Goal: Task Accomplishment & Management: Complete application form

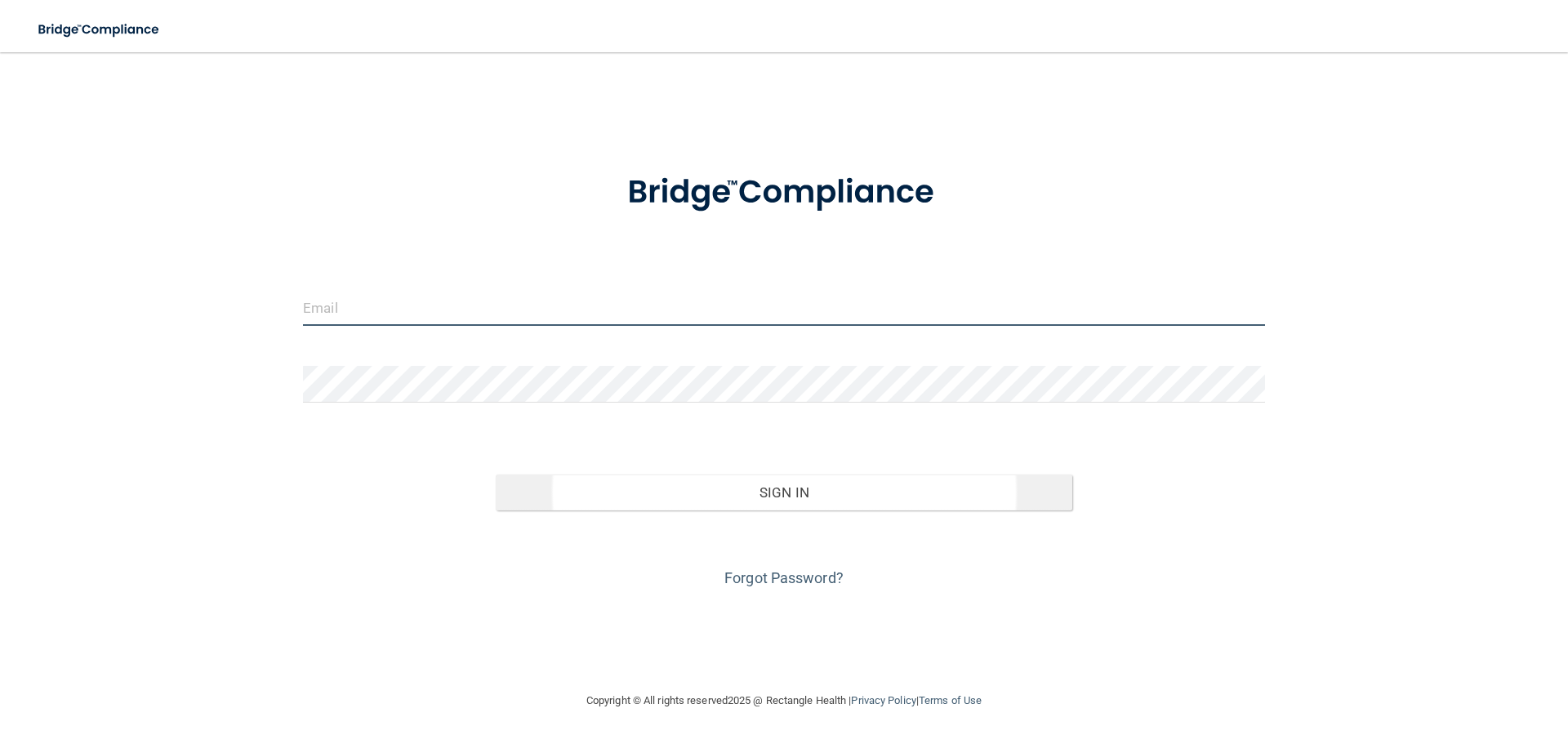
type input "[EMAIL_ADDRESS][DOMAIN_NAME]"
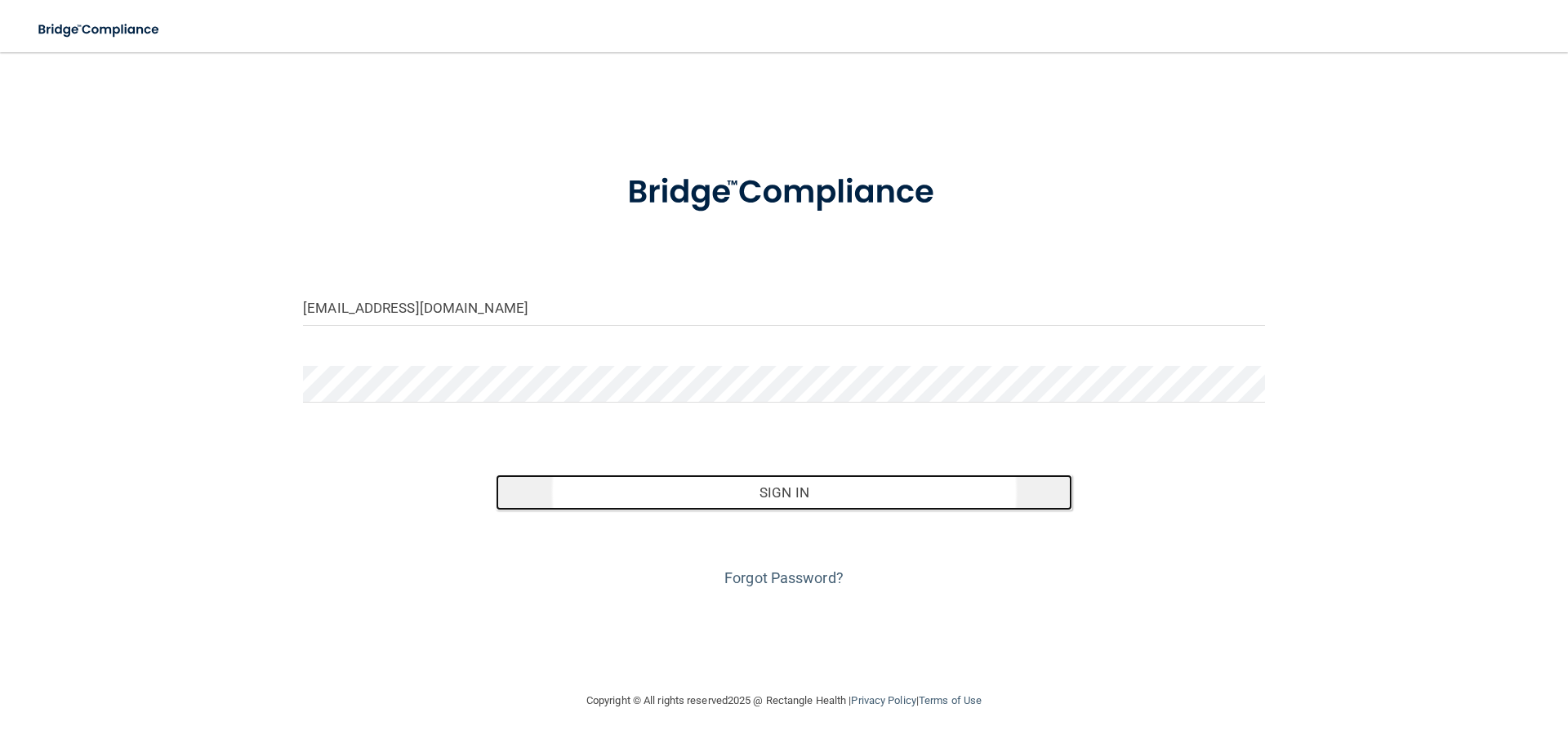
click at [850, 501] on button "Sign In" at bounding box center [784, 492] width 577 height 36
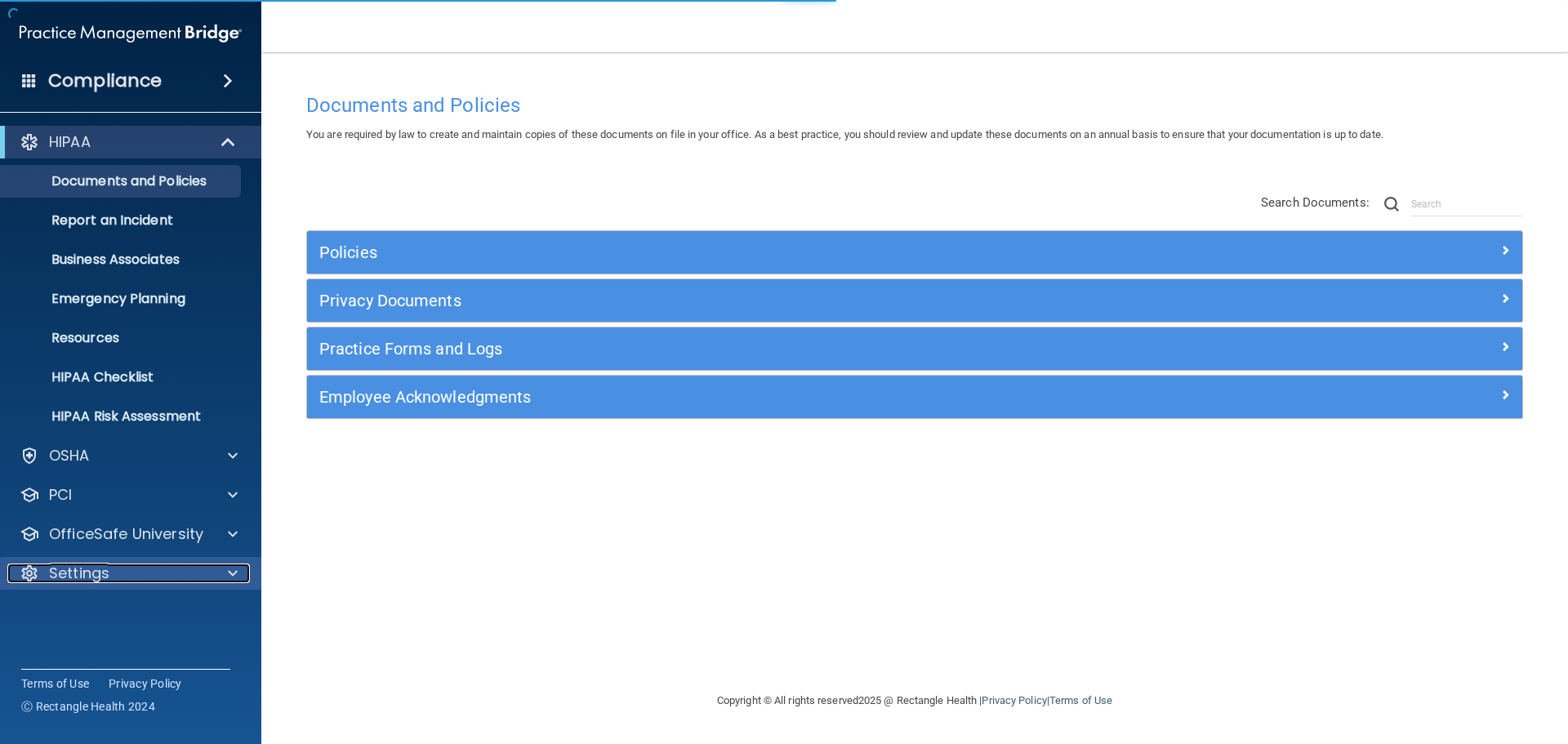
click at [210, 578] on div at bounding box center [230, 573] width 41 height 19
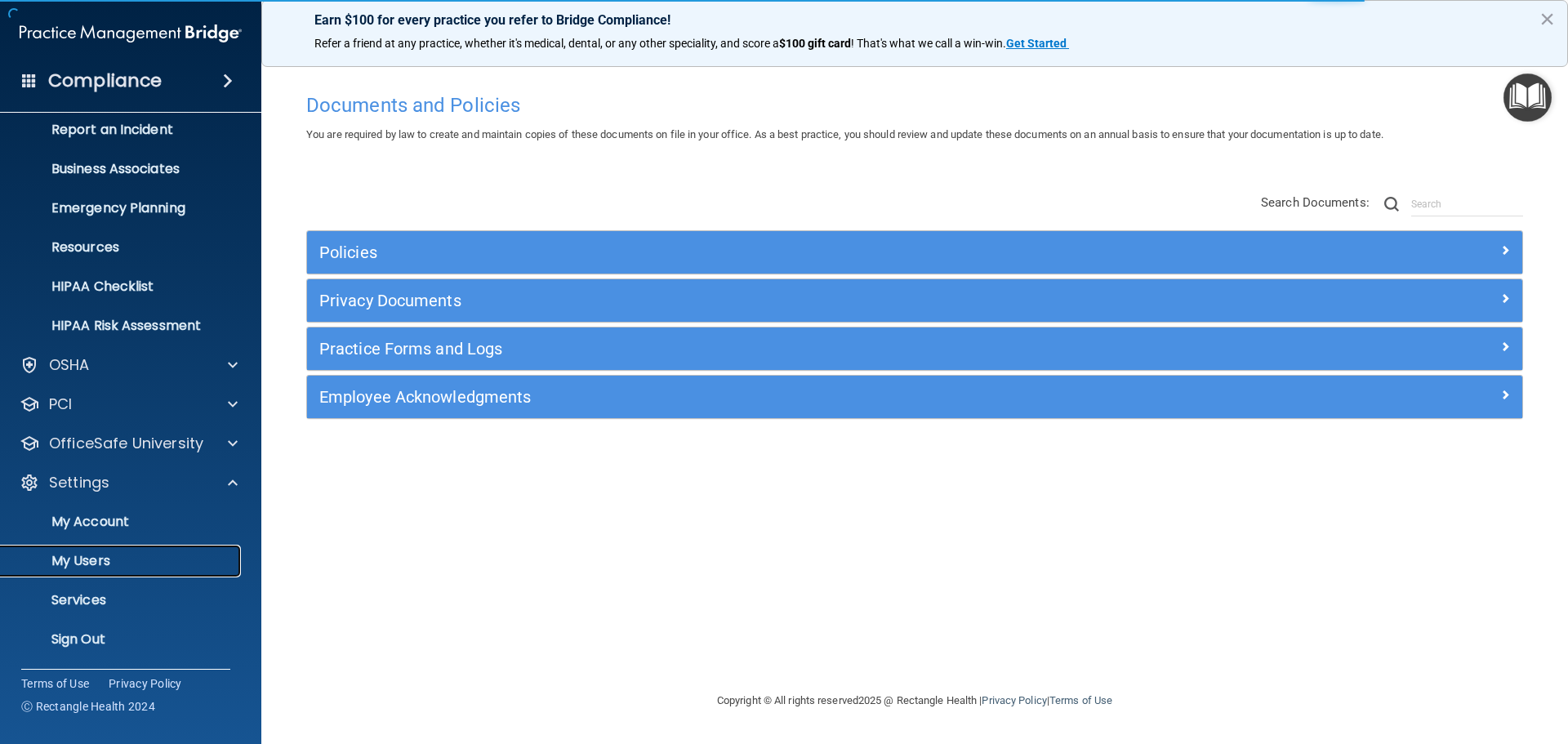
click at [135, 569] on link "My Users" at bounding box center [111, 561] width 257 height 32
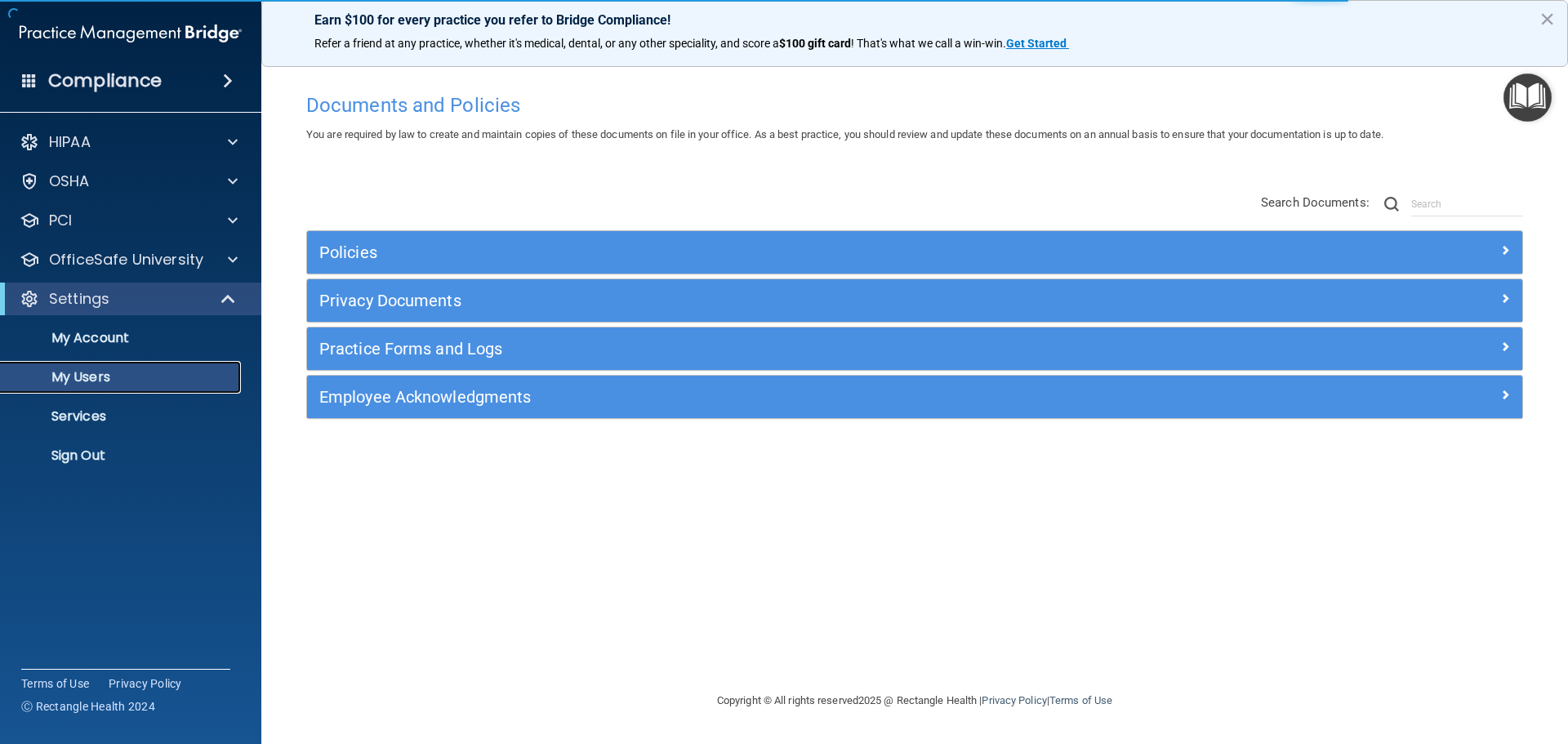
select select "20"
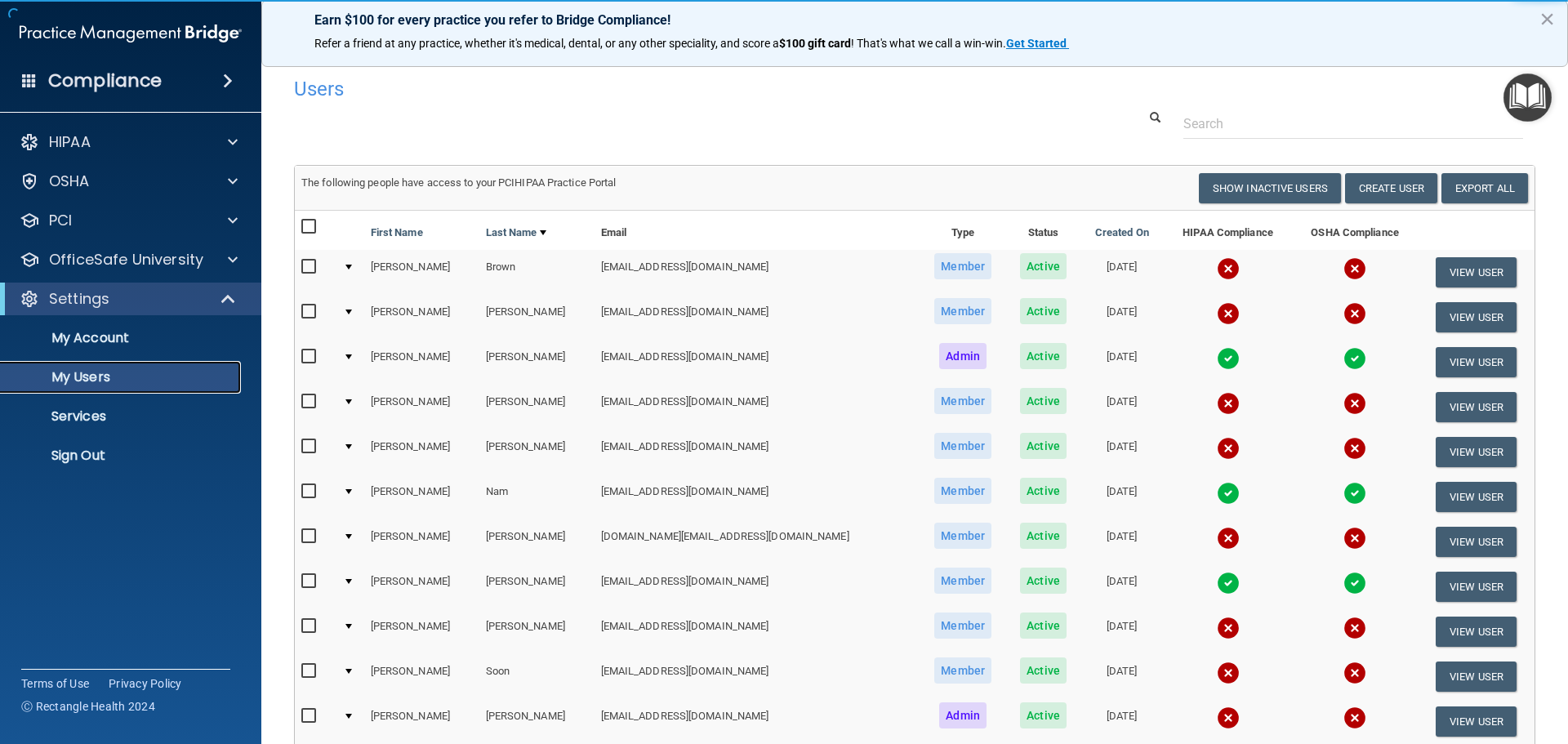
scroll to position [82, 0]
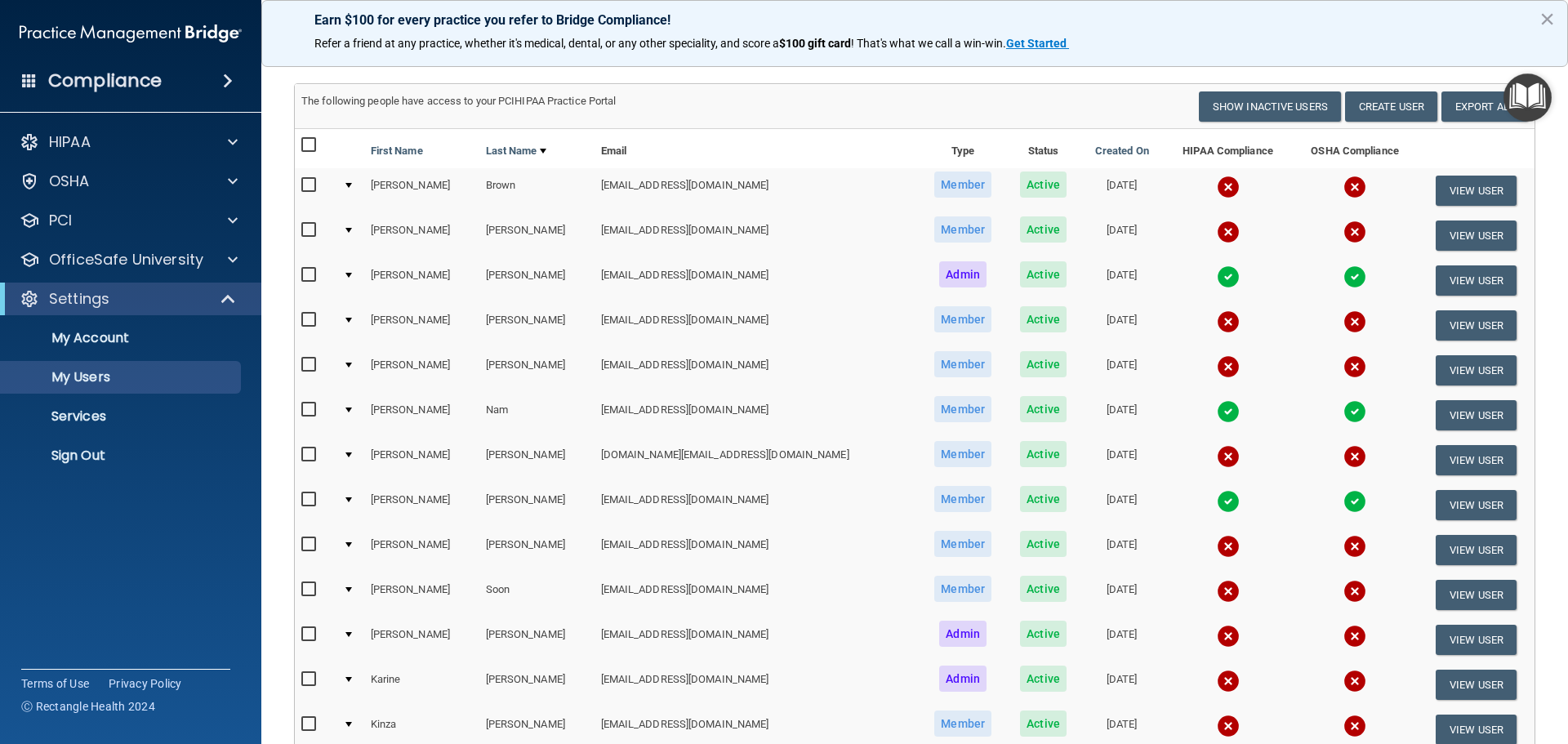
click at [307, 453] on input "checkbox" at bounding box center [310, 454] width 18 height 13
checkbox input "true"
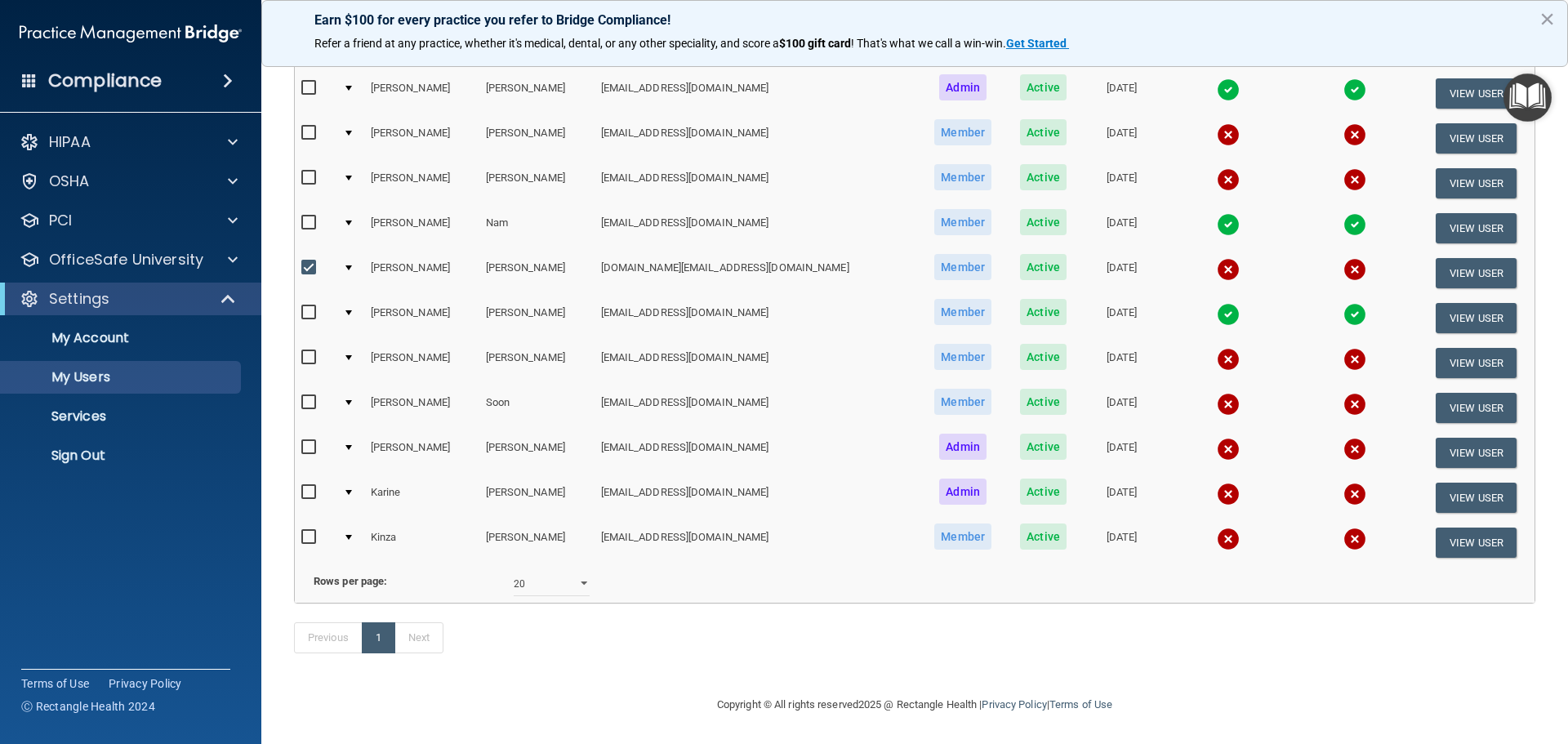
scroll to position [0, 0]
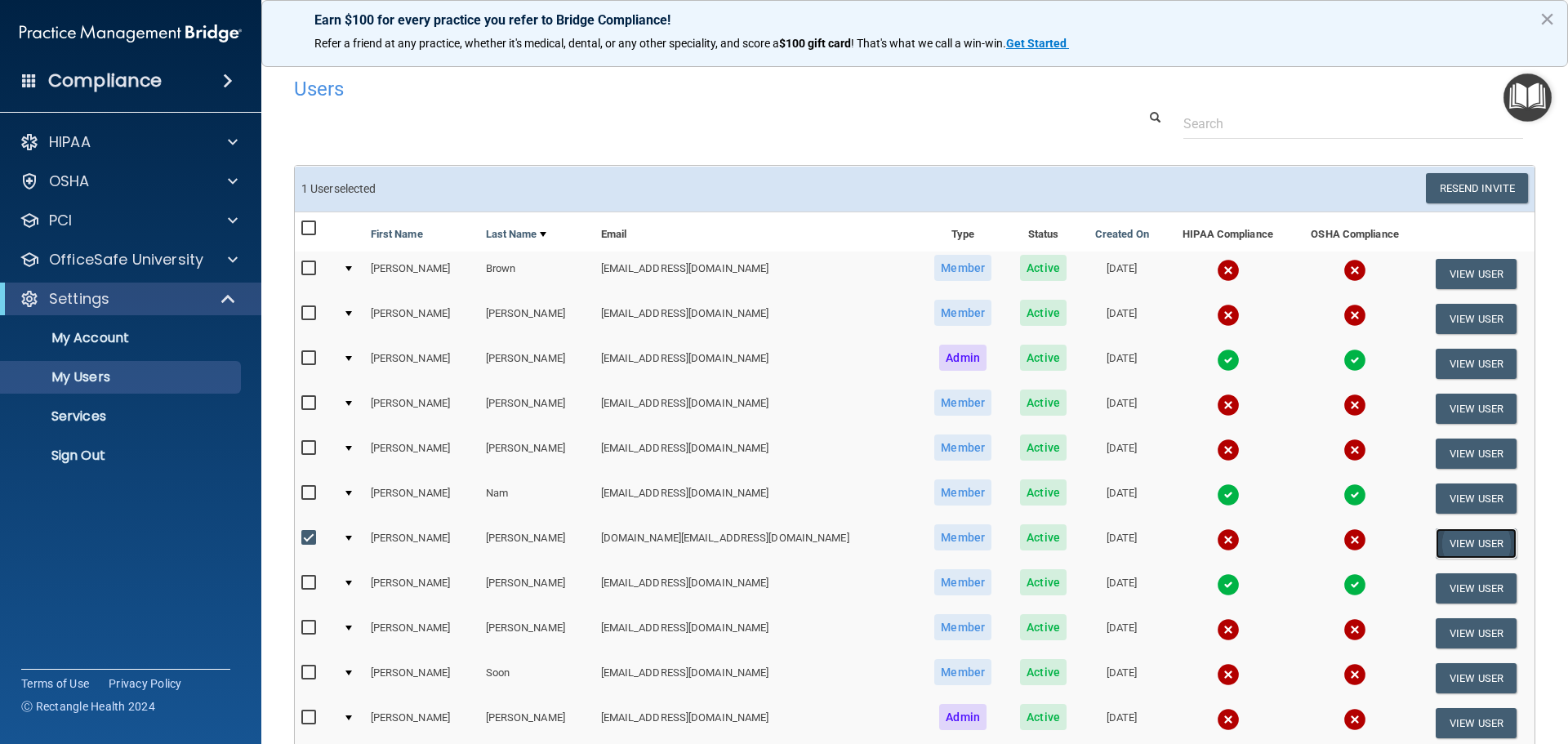
click at [1464, 542] on button "View User" at bounding box center [1476, 543] width 81 height 30
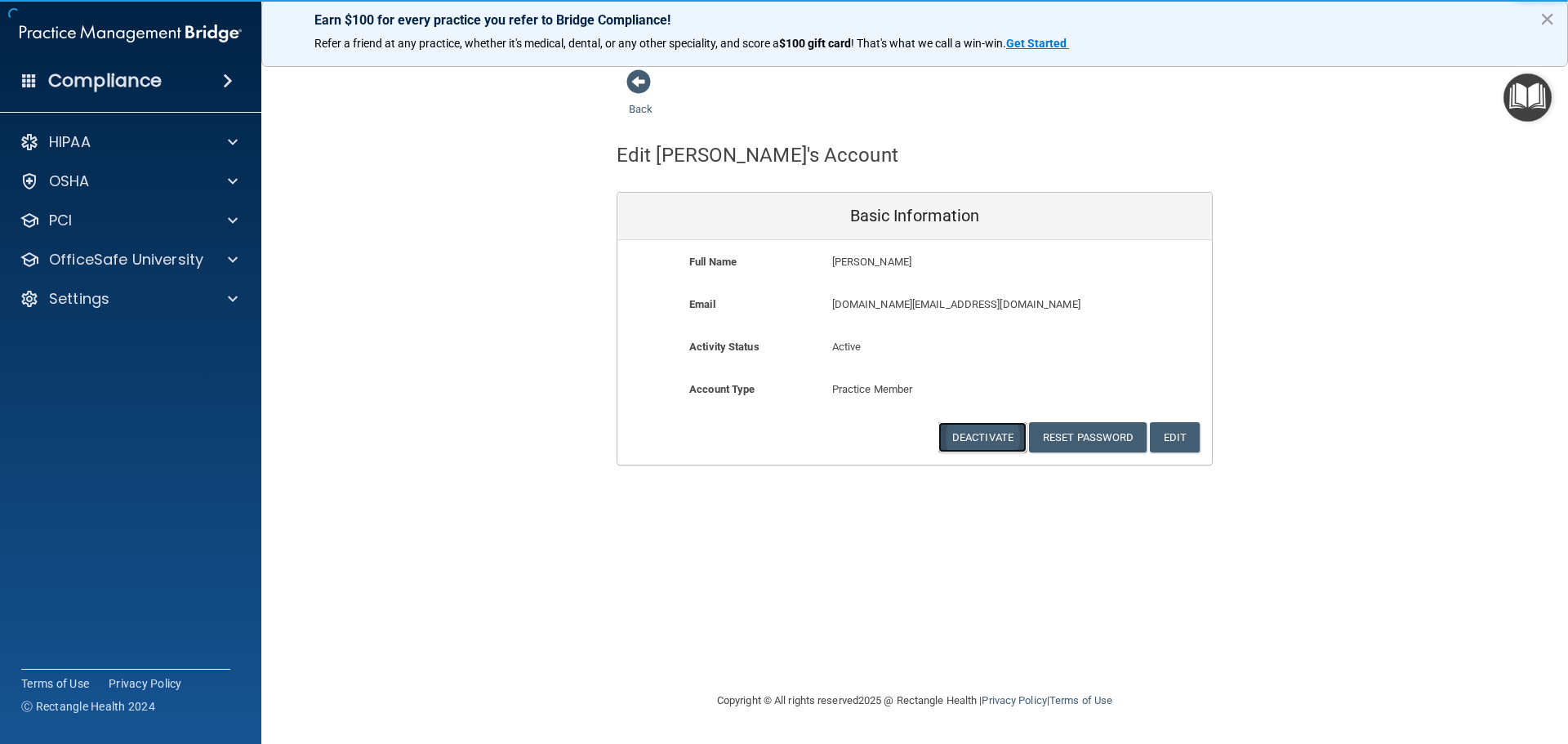
click at [1021, 432] on button "Deactivate" at bounding box center [983, 437] width 89 height 30
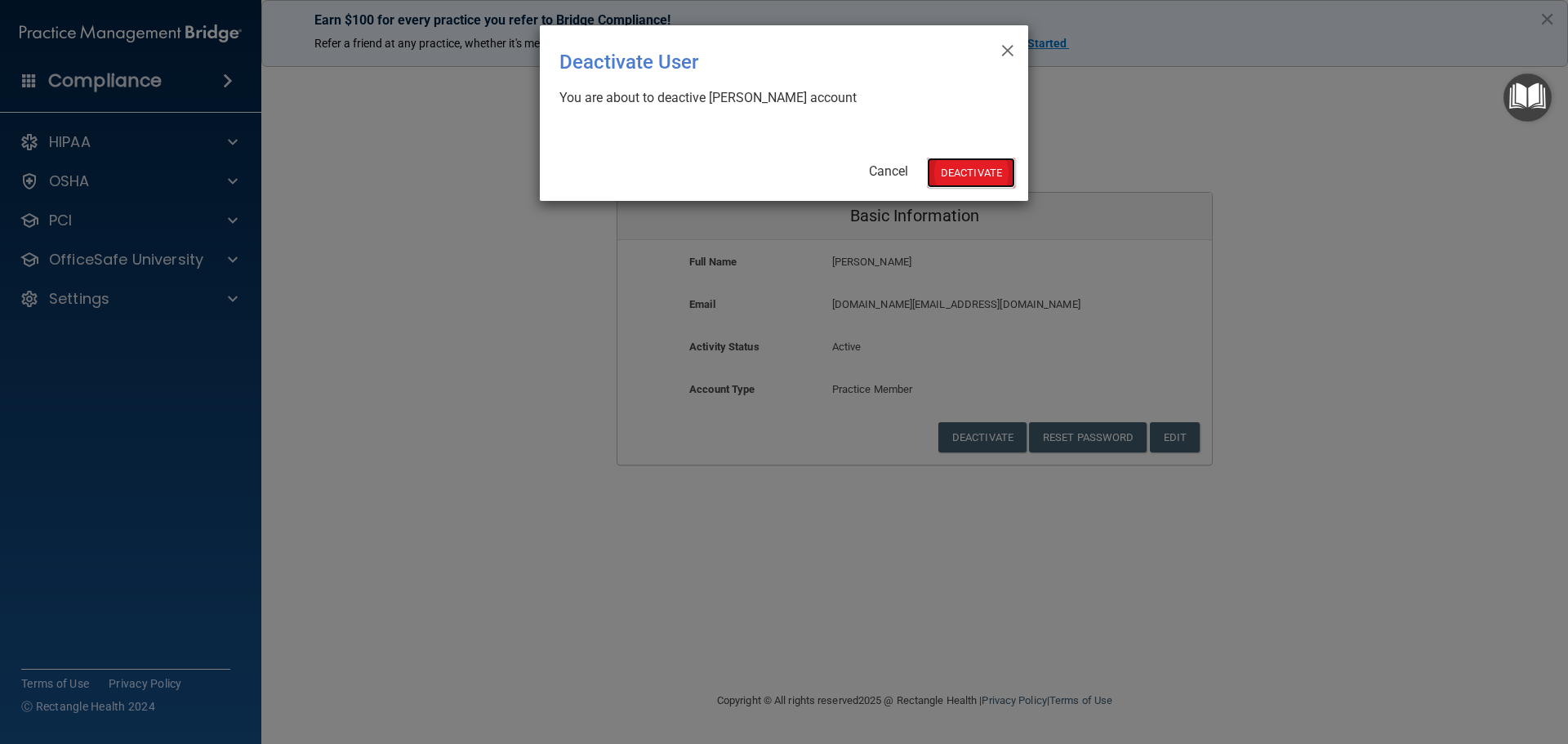
click at [955, 165] on button "Deactivate" at bounding box center [971, 173] width 89 height 30
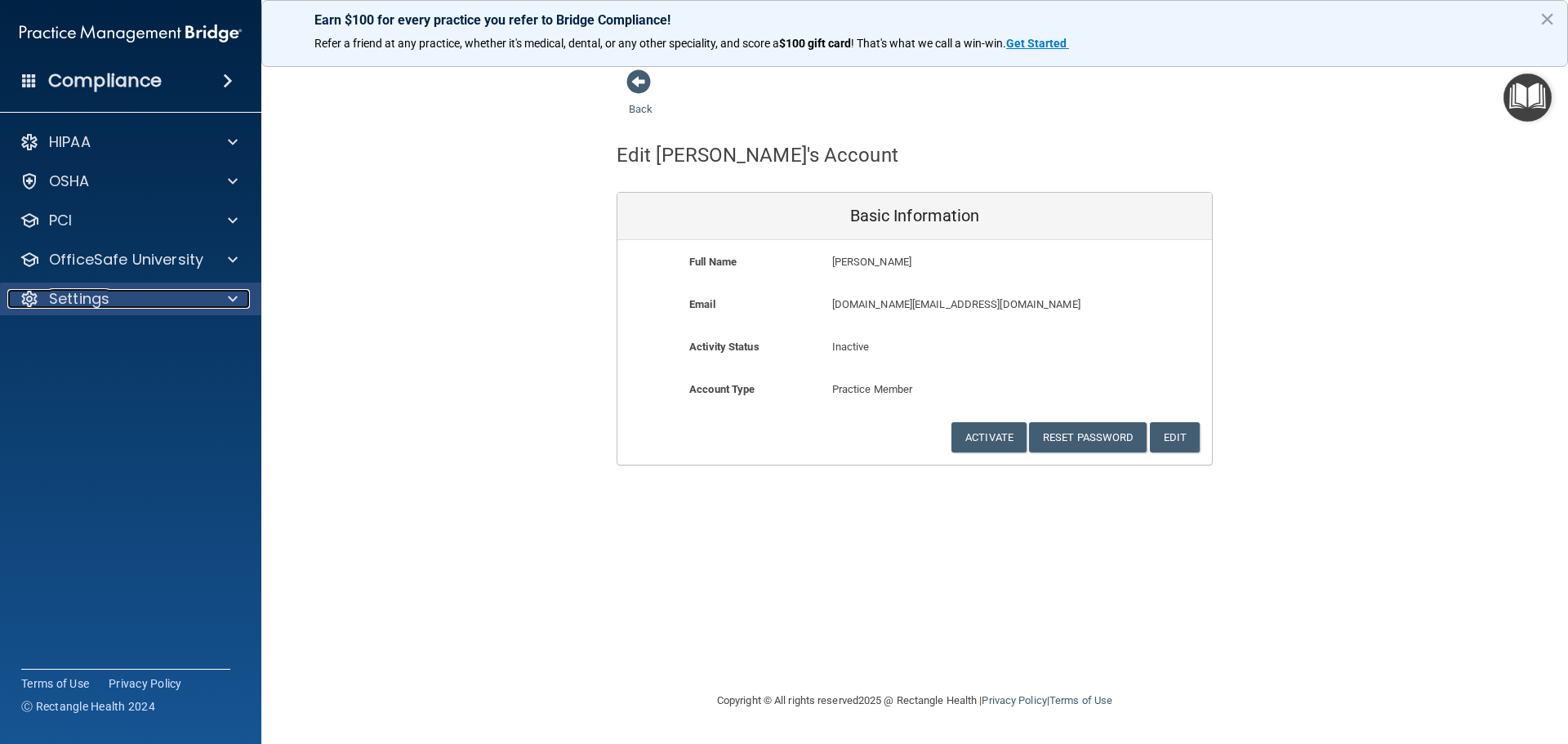
click at [106, 304] on p "Settings" at bounding box center [79, 299] width 61 height 19
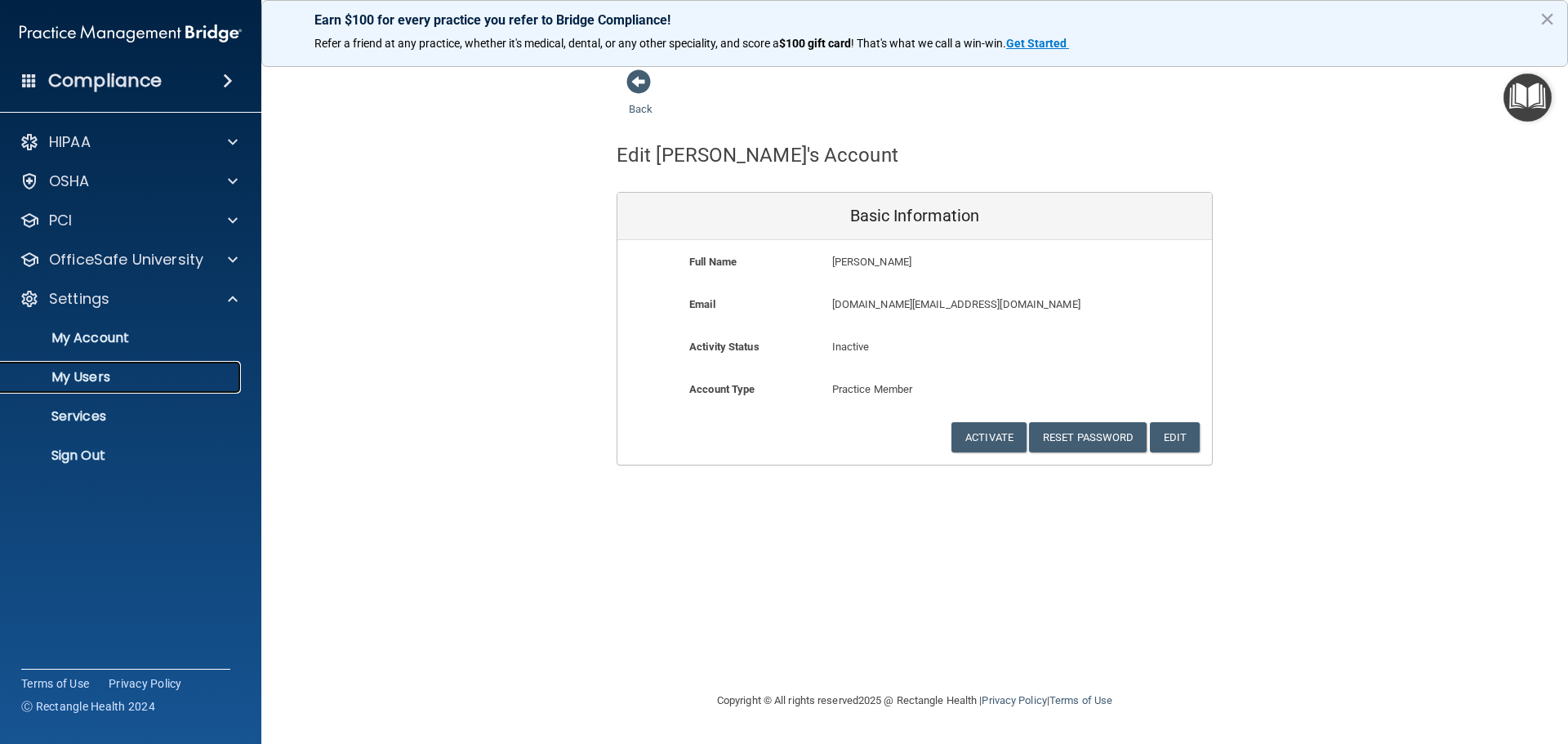
click at [98, 376] on p "My Users" at bounding box center [122, 377] width 223 height 17
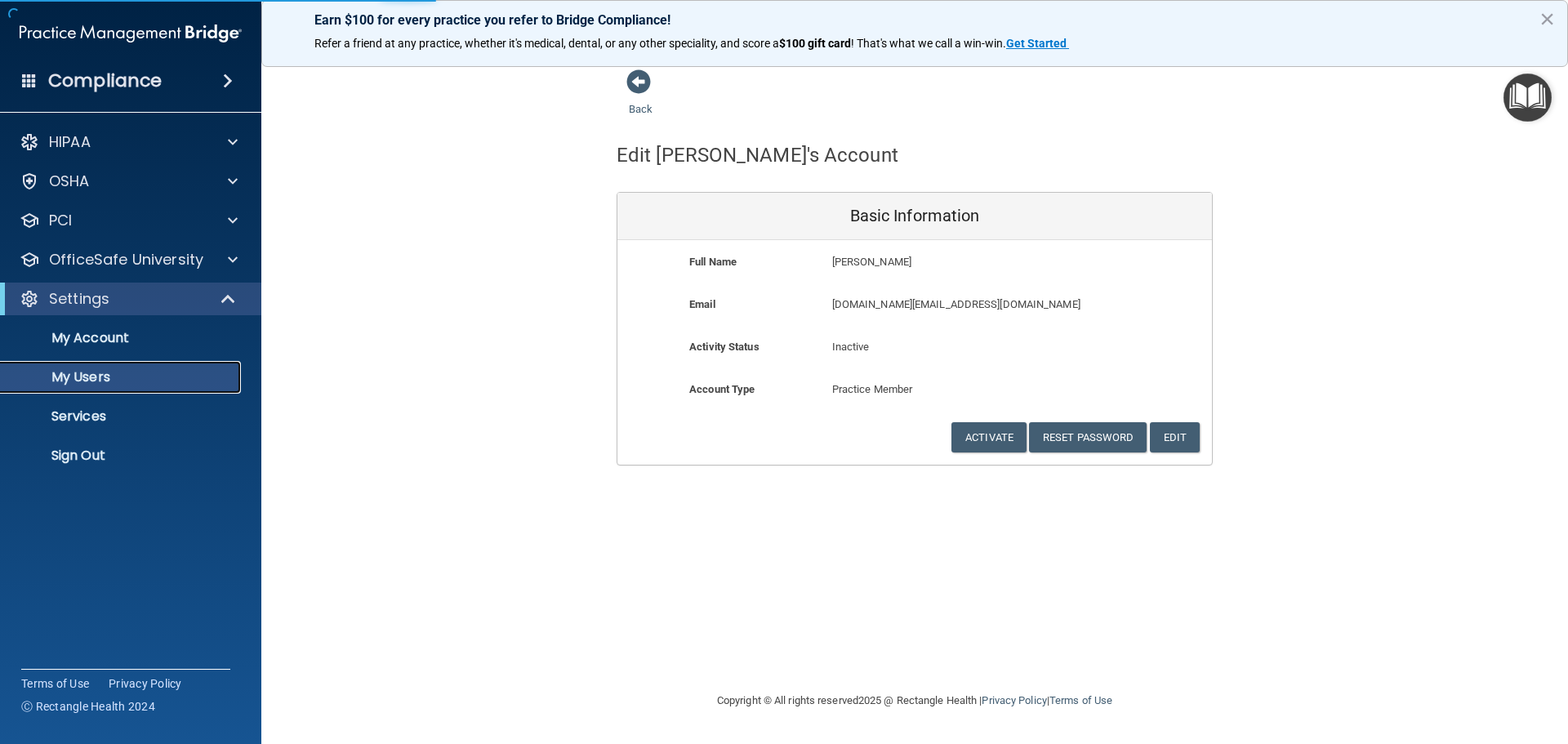
select select "20"
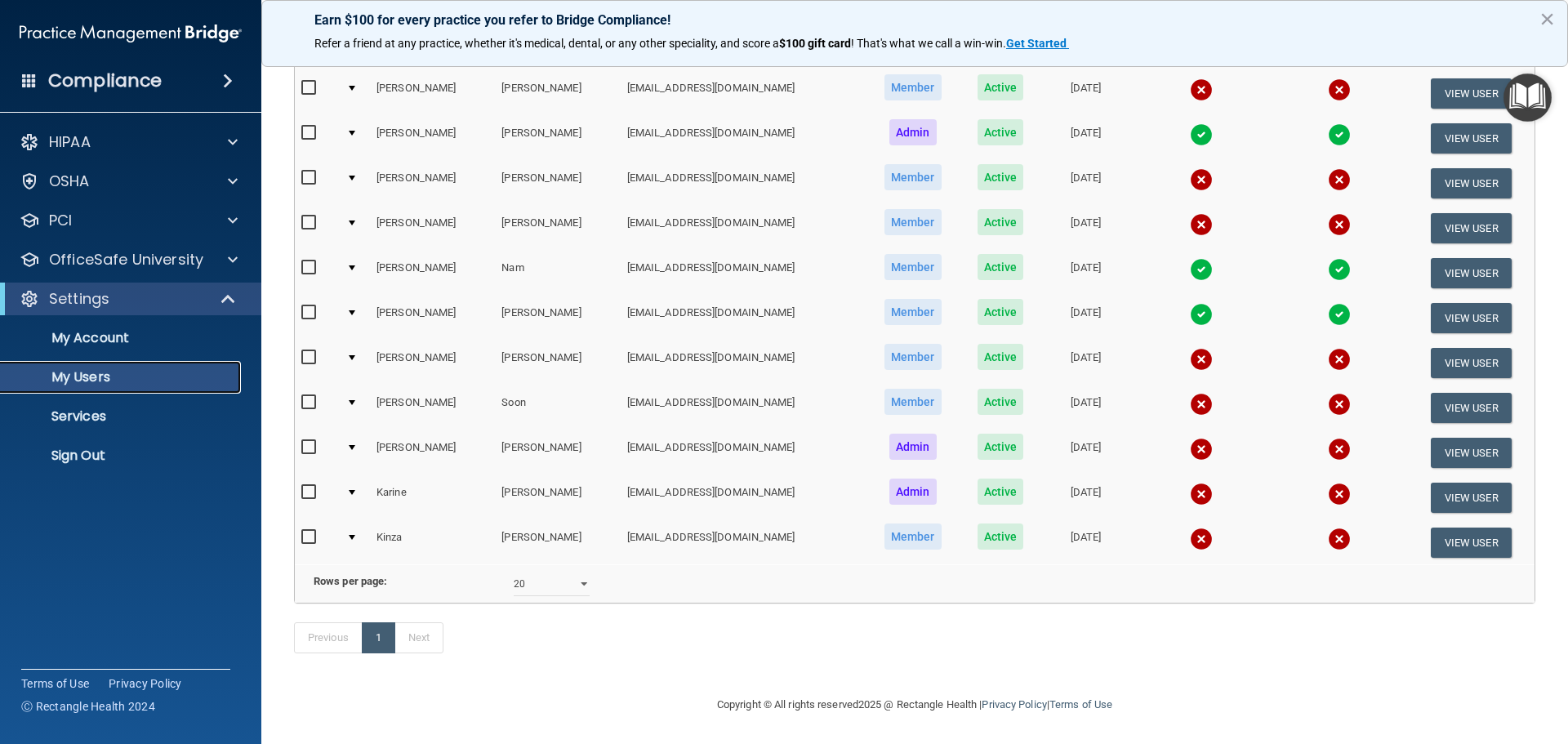
scroll to position [4, 0]
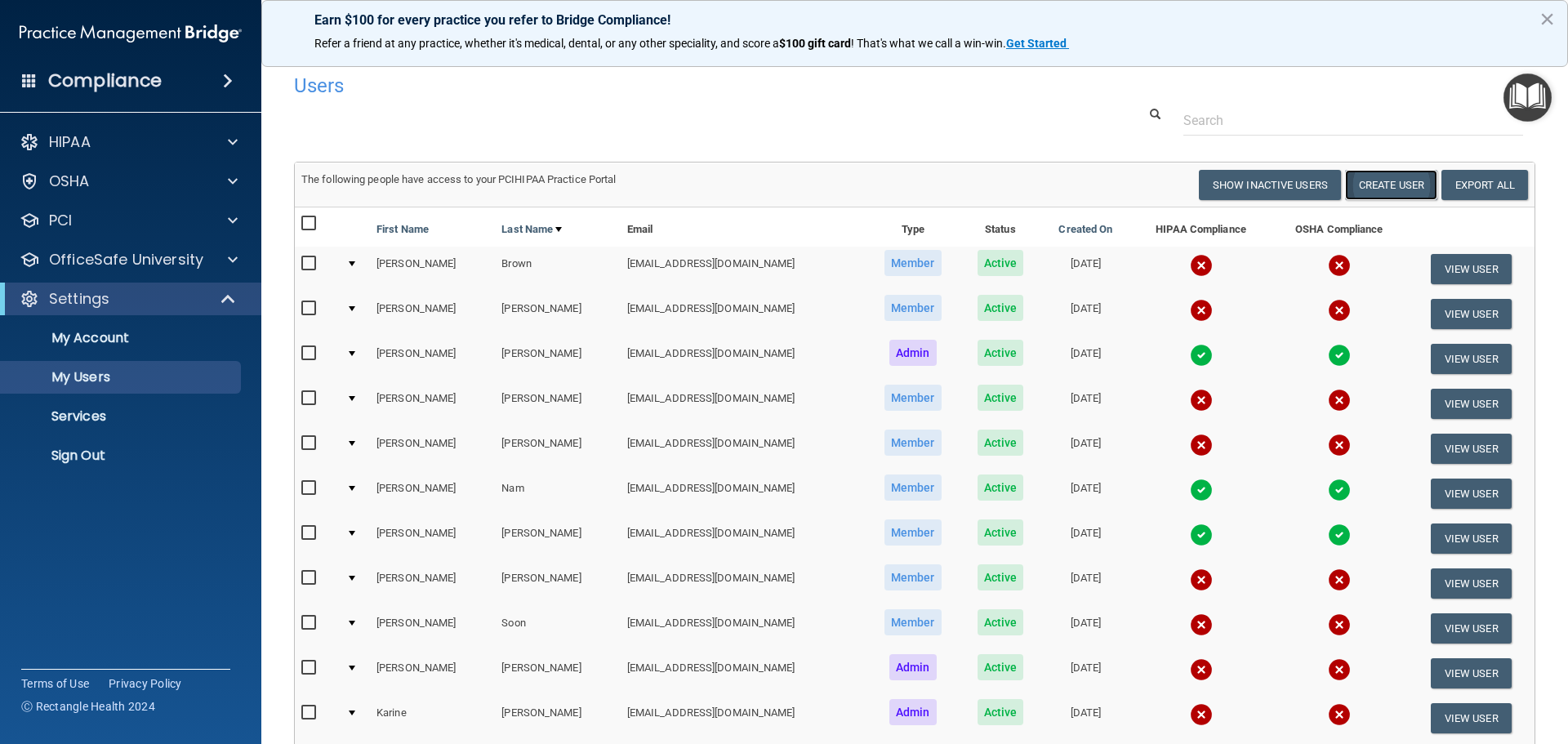
click at [1397, 189] on button "Create User" at bounding box center [1391, 185] width 92 height 30
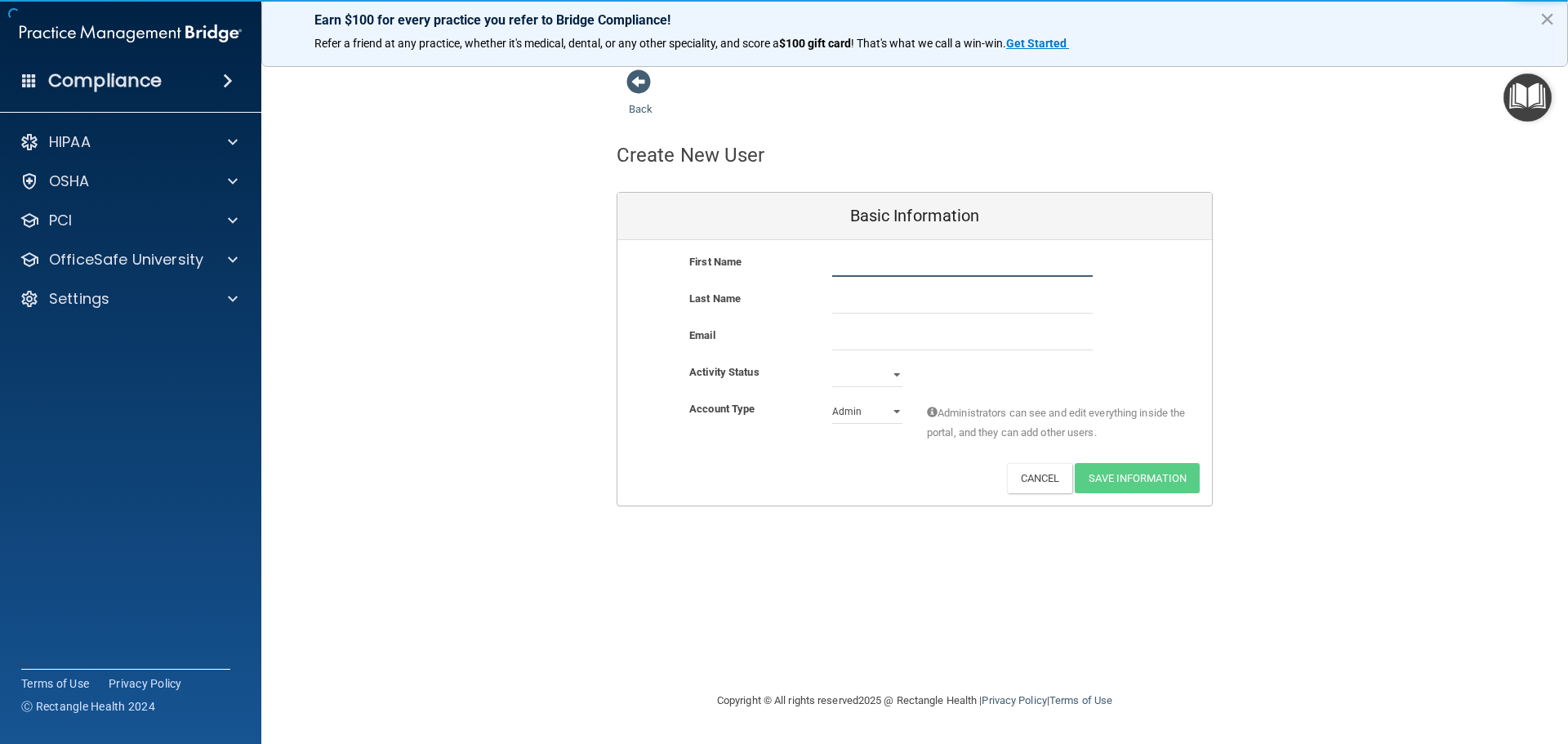
click at [874, 267] on input "text" at bounding box center [963, 265] width 261 height 25
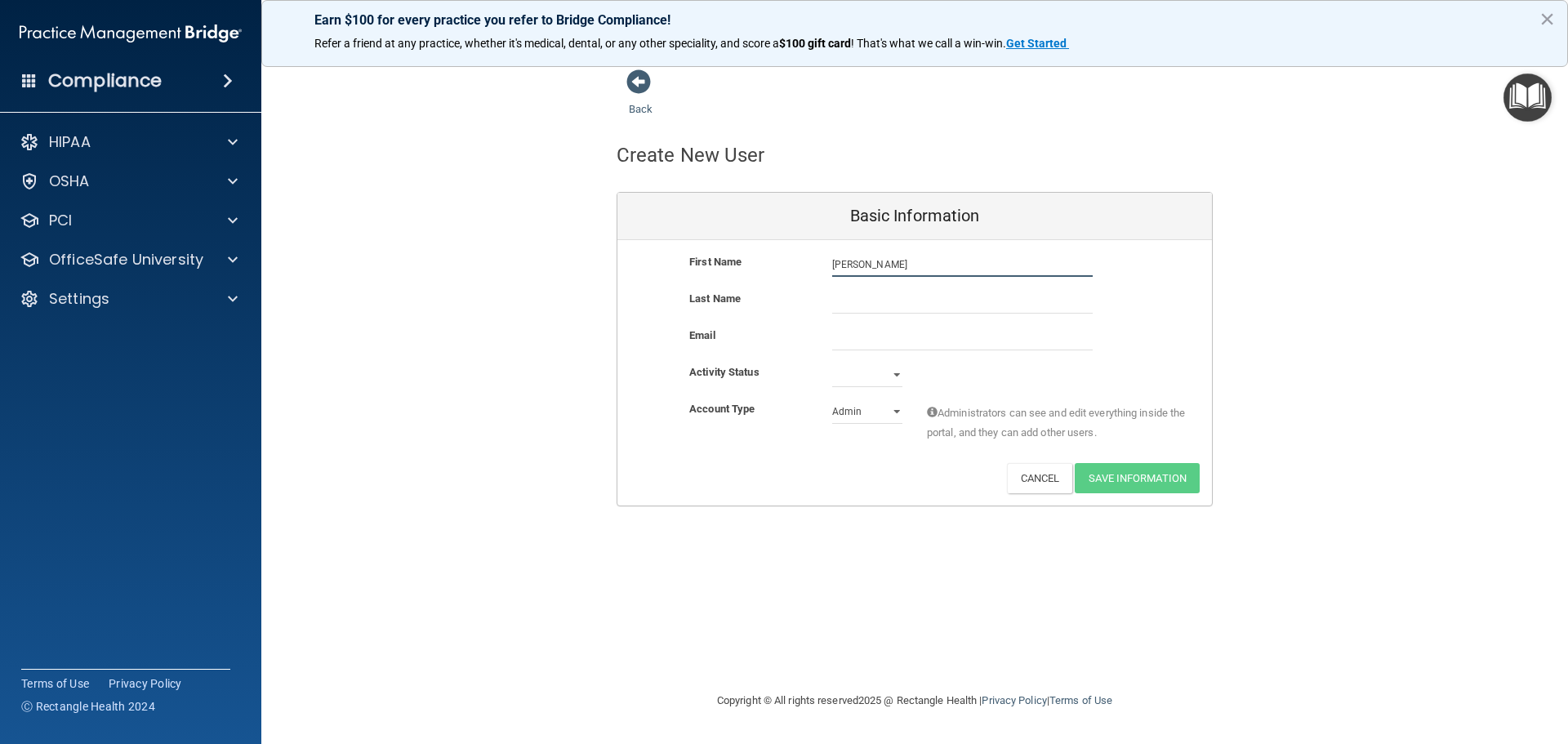
type input "Jenna"
click at [885, 308] on input "text" at bounding box center [963, 302] width 261 height 25
type input "Watson"
click at [877, 339] on input "email" at bounding box center [963, 338] width 261 height 25
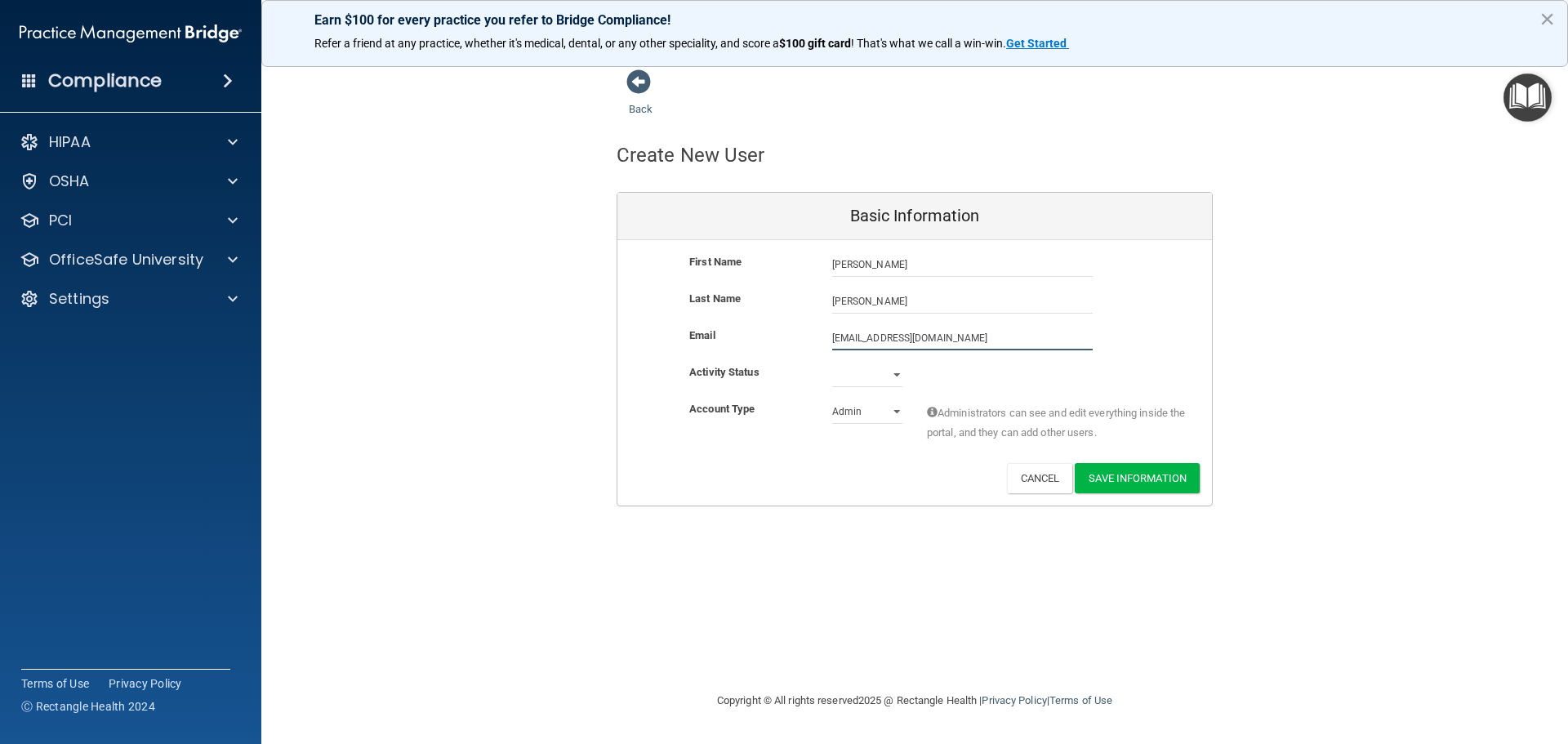
type input "jenna.watson_112@yahoo.com"
click at [892, 374] on select "Active Inactive" at bounding box center [868, 375] width 70 height 25
select select "active"
click at [833, 362] on select "Active Inactive" at bounding box center [868, 375] width 70 height 25
click at [881, 411] on select "Admin Member" at bounding box center [868, 411] width 70 height 25
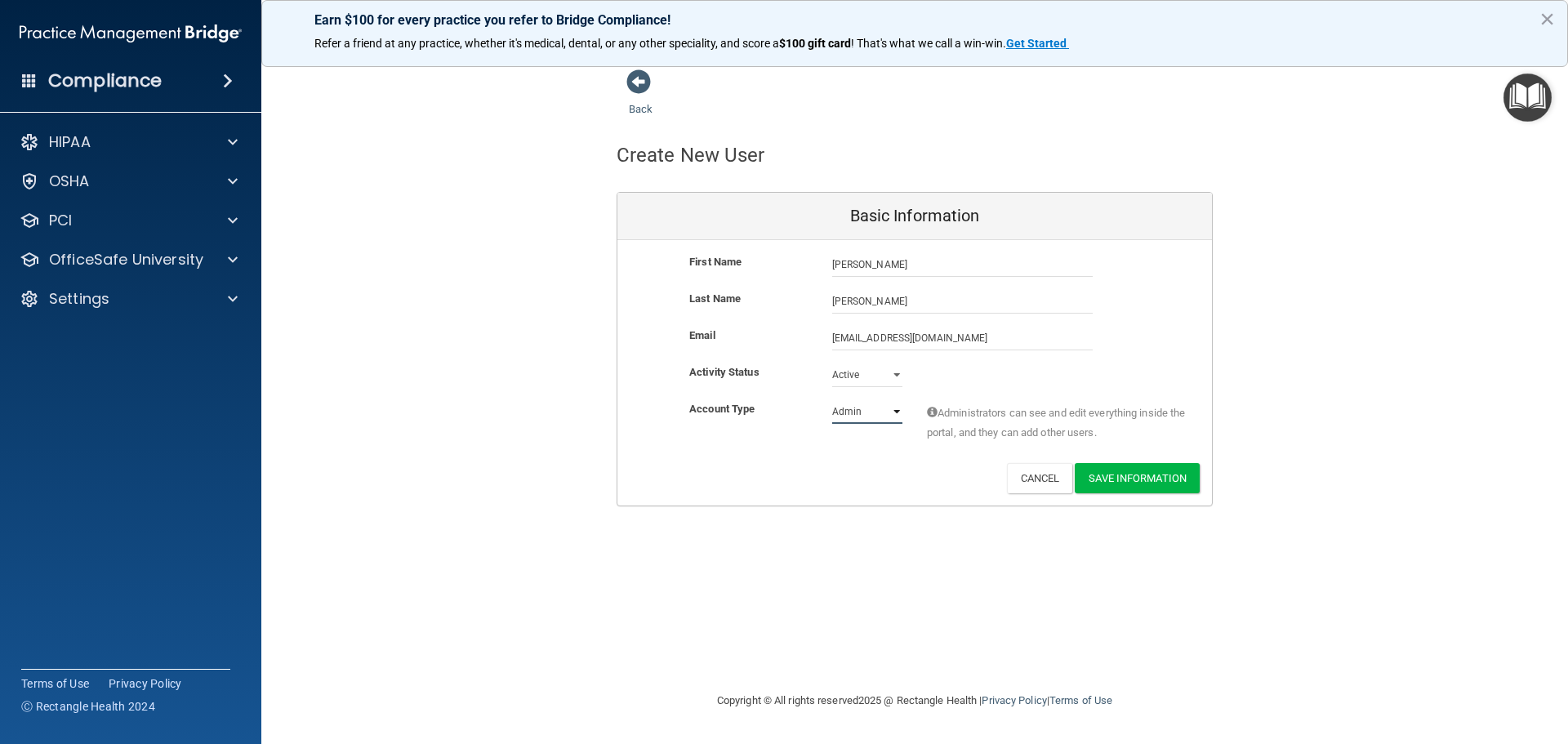
select select "practice_member"
click at [833, 399] on select "Admin Member" at bounding box center [868, 411] width 70 height 25
click at [1128, 476] on button "Save Information" at bounding box center [1137, 478] width 125 height 30
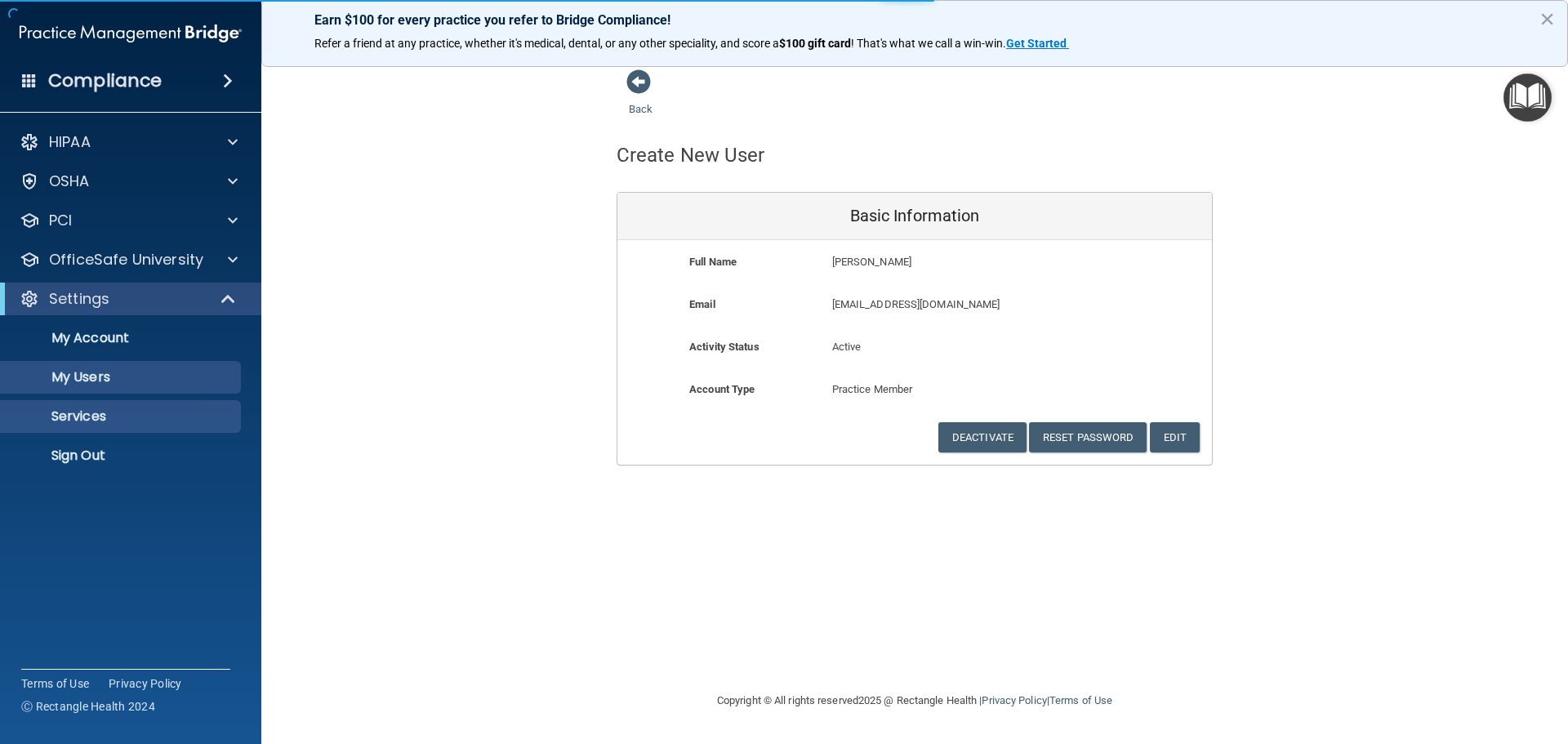
select select "20"
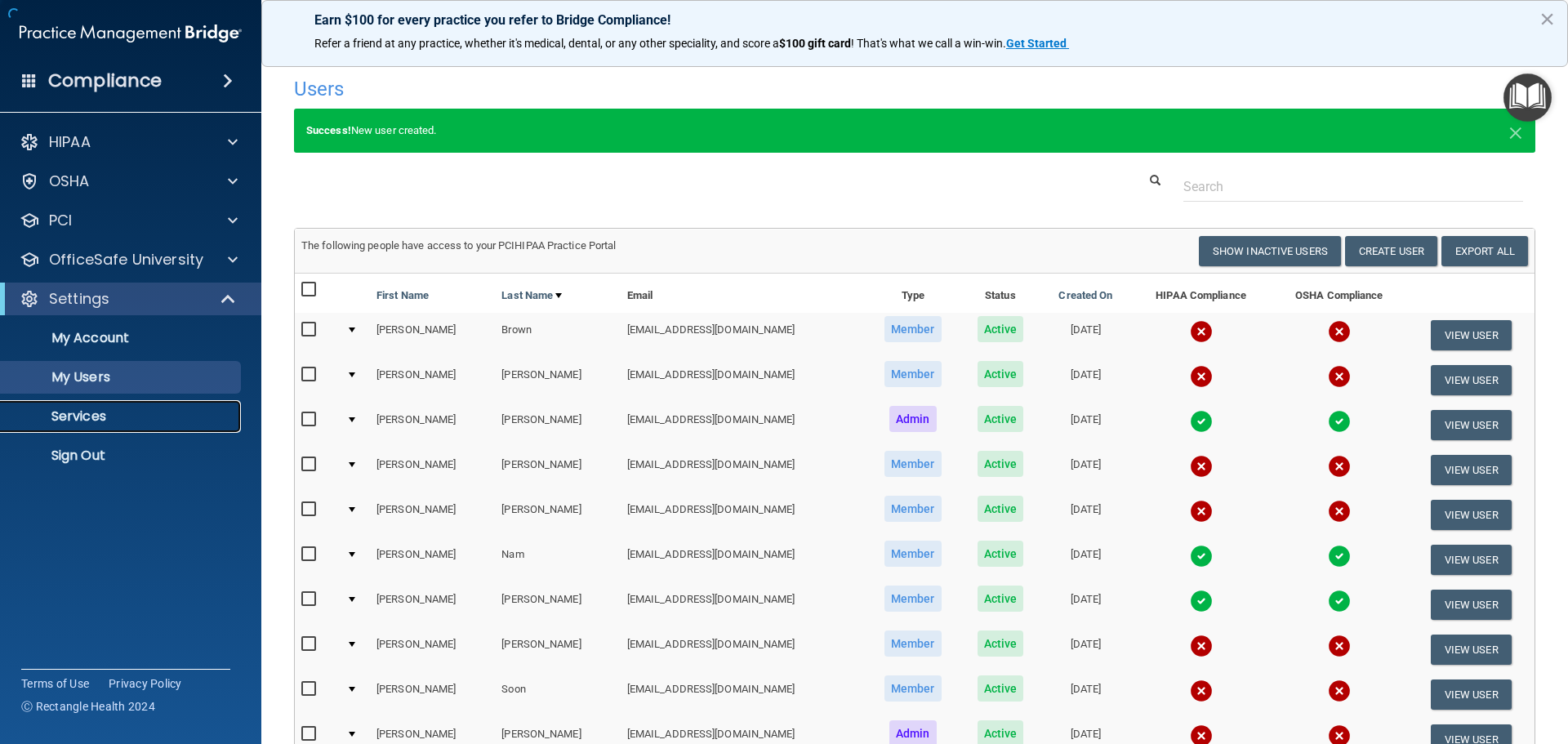
click at [93, 408] on p "Services" at bounding box center [122, 416] width 223 height 17
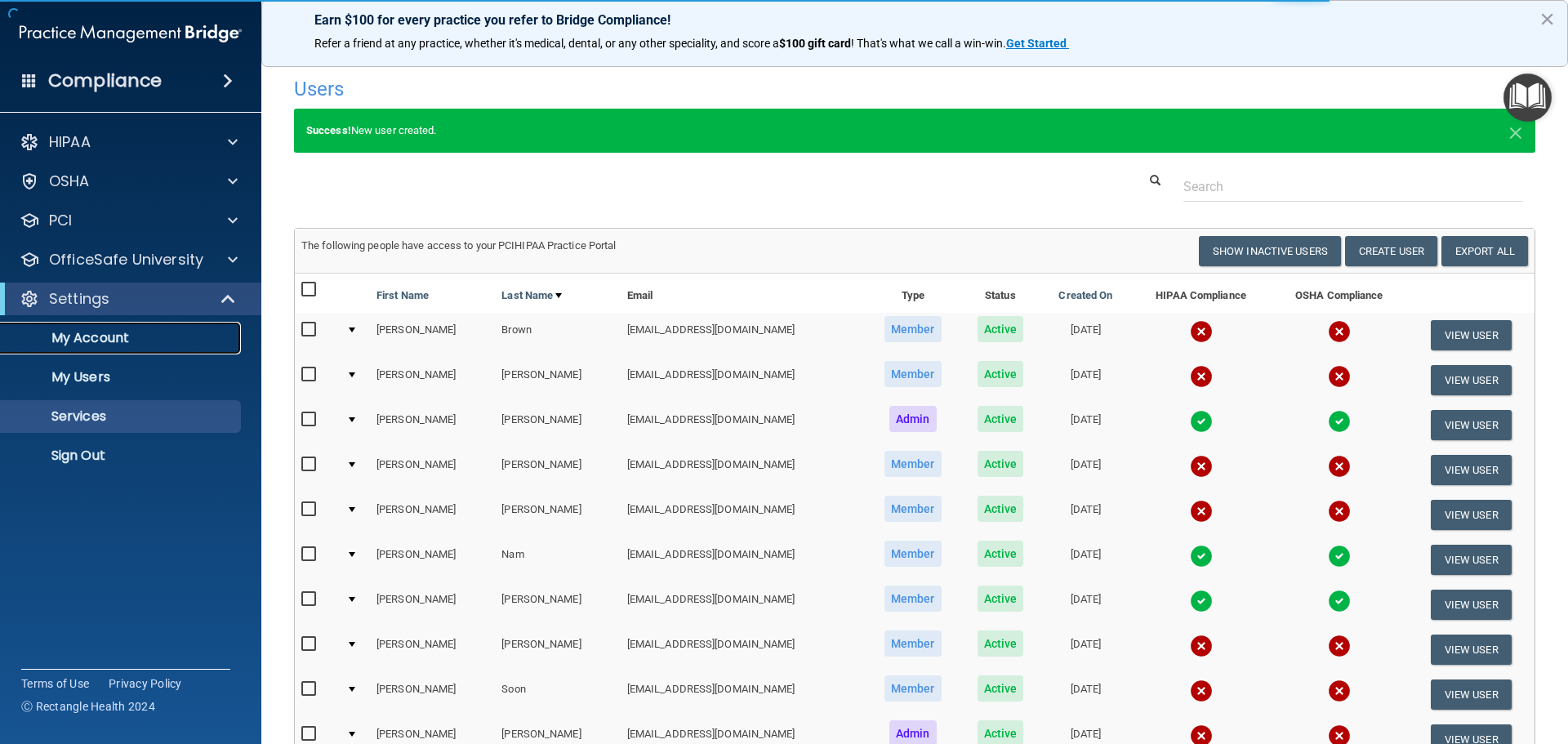
click at [96, 343] on p "My Account" at bounding box center [122, 338] width 223 height 17
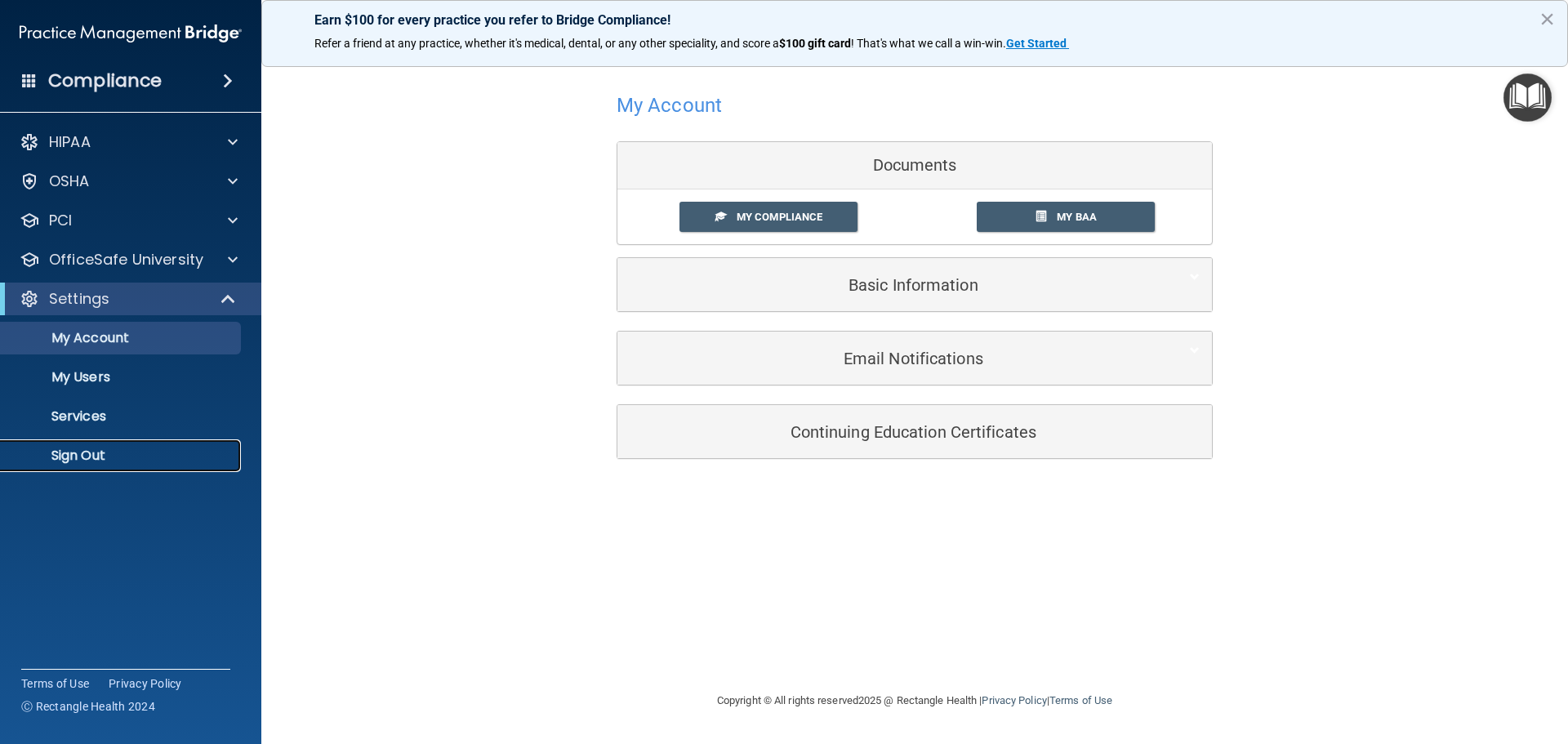
click at [132, 464] on link "Sign Out" at bounding box center [111, 455] width 257 height 32
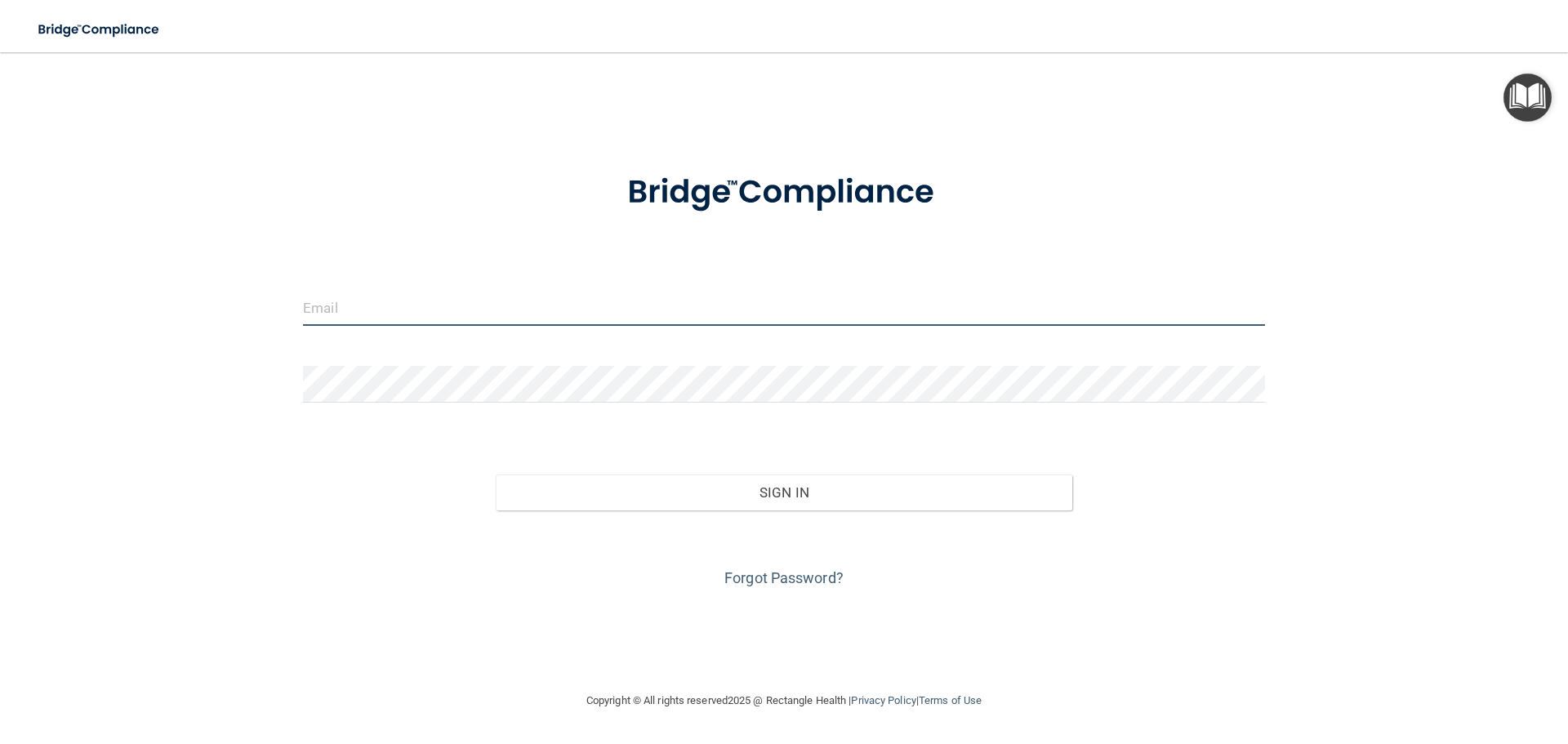
type input "[EMAIL_ADDRESS][DOMAIN_NAME]"
